Goal: Transaction & Acquisition: Purchase product/service

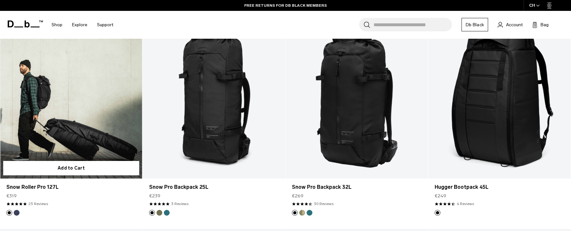
scroll to position [236, 0]
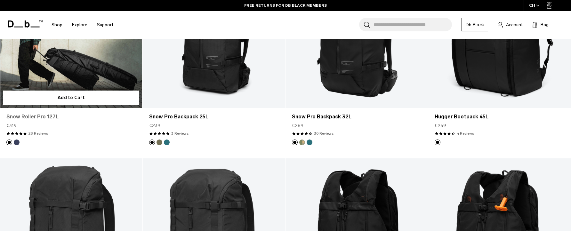
click at [26, 116] on link "Snow Roller Pro 127L" at bounding box center [71, 117] width 130 height 8
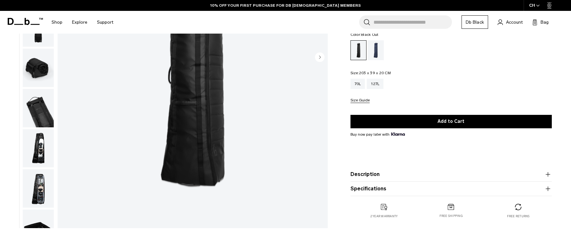
click at [40, 156] on img "button" at bounding box center [38, 148] width 31 height 38
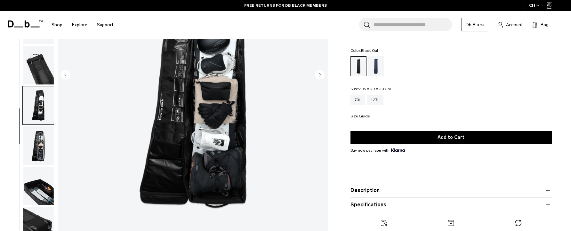
scroll to position [108, 0]
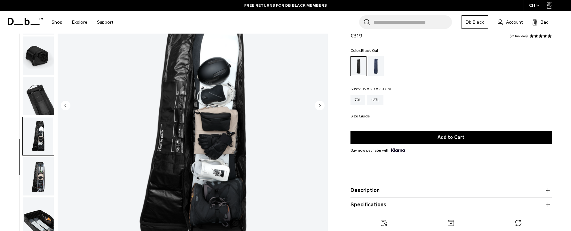
click at [44, 171] on img "button" at bounding box center [38, 176] width 31 height 38
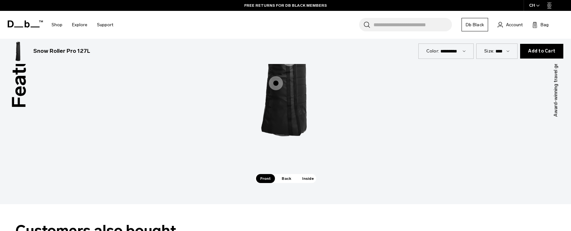
scroll to position [1301, 0]
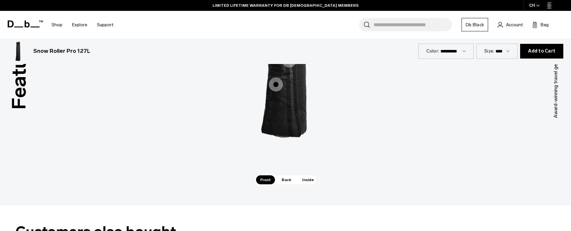
click at [278, 86] on span "1 / 3" at bounding box center [276, 84] width 14 height 14
click at [280, 83] on span "1 / 3" at bounding box center [276, 84] width 14 height 14
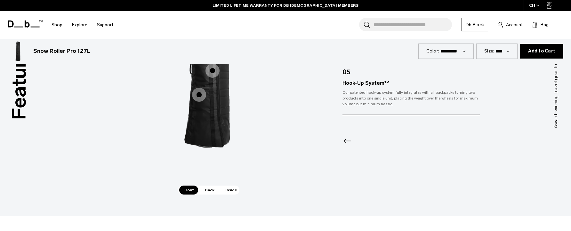
scroll to position [1208, 0]
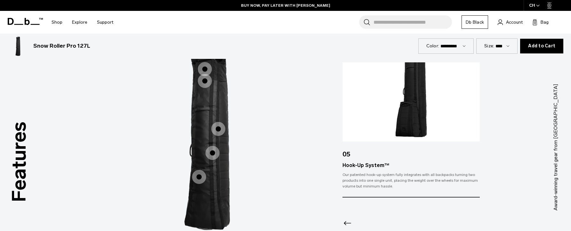
click at [214, 154] on span "1 / 3" at bounding box center [212, 153] width 14 height 14
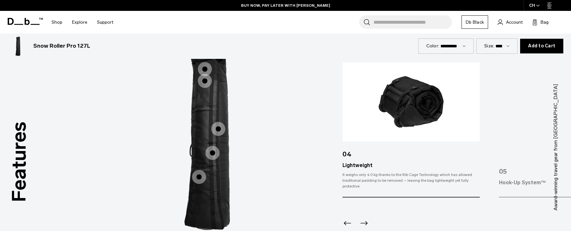
click at [218, 130] on span "1 / 3" at bounding box center [218, 129] width 14 height 14
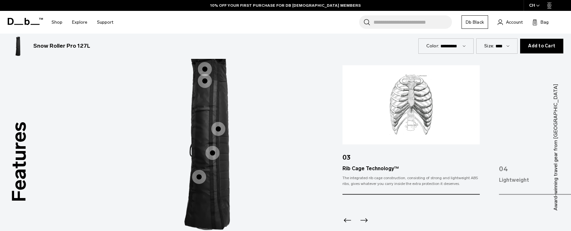
click at [216, 129] on span "1 / 3" at bounding box center [218, 129] width 14 height 14
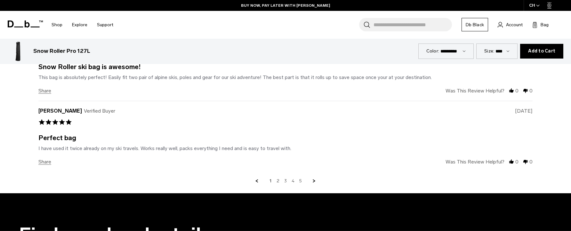
scroll to position [2434, 0]
